Goal: Transaction & Acquisition: Purchase product/service

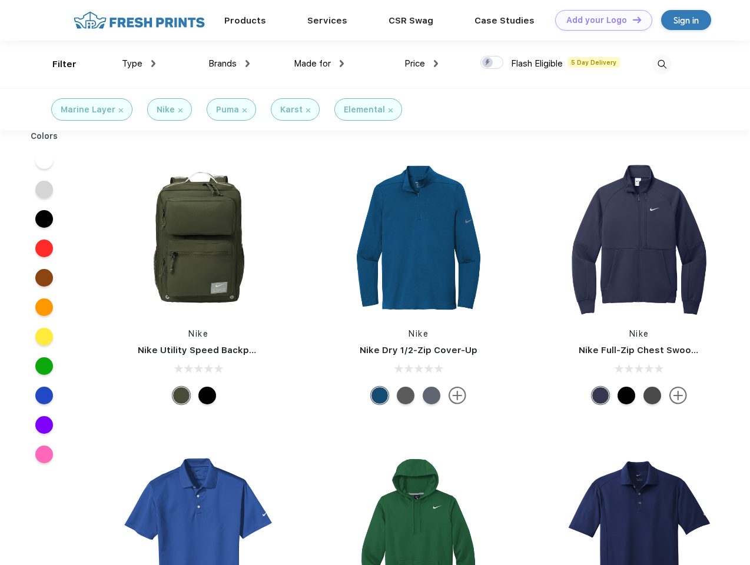
click at [599, 20] on link "Add your Logo Design Tool" at bounding box center [603, 20] width 97 height 21
click at [0, 0] on div "Design Tool" at bounding box center [0, 0] width 0 height 0
click at [632, 19] on link "Add your Logo Design Tool" at bounding box center [603, 20] width 97 height 21
click at [57, 64] on div "Filter" at bounding box center [64, 65] width 24 height 14
click at [139, 64] on span "Type" at bounding box center [132, 63] width 21 height 11
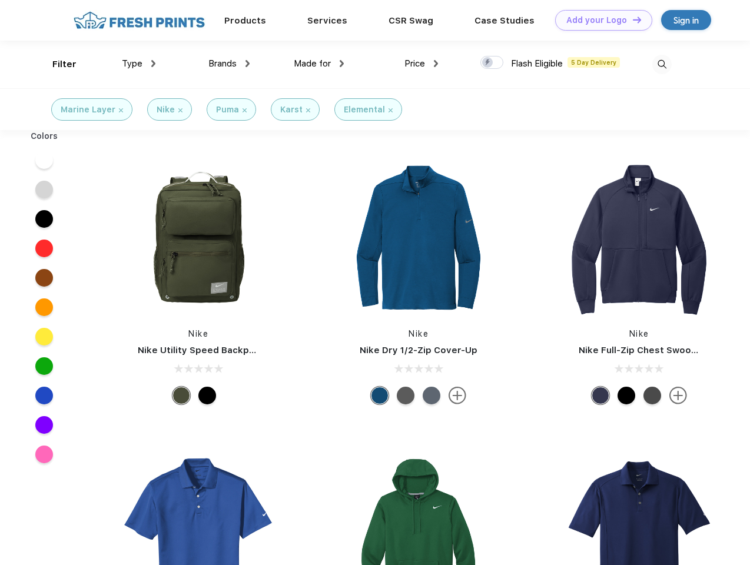
click at [229, 64] on span "Brands" at bounding box center [222, 63] width 28 height 11
click at [319, 64] on span "Made for" at bounding box center [312, 63] width 37 height 11
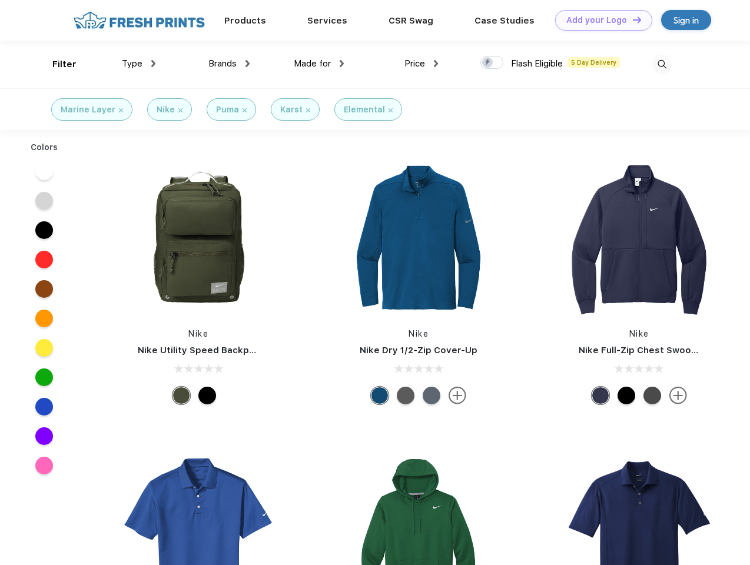
click at [422, 64] on span "Price" at bounding box center [415, 63] width 21 height 11
click at [492, 63] on div at bounding box center [492, 62] width 23 height 13
click at [488, 63] on input "checkbox" at bounding box center [485, 59] width 8 height 8
click at [662, 64] on img at bounding box center [661, 64] width 19 height 19
